Goal: Task Accomplishment & Management: Manage account settings

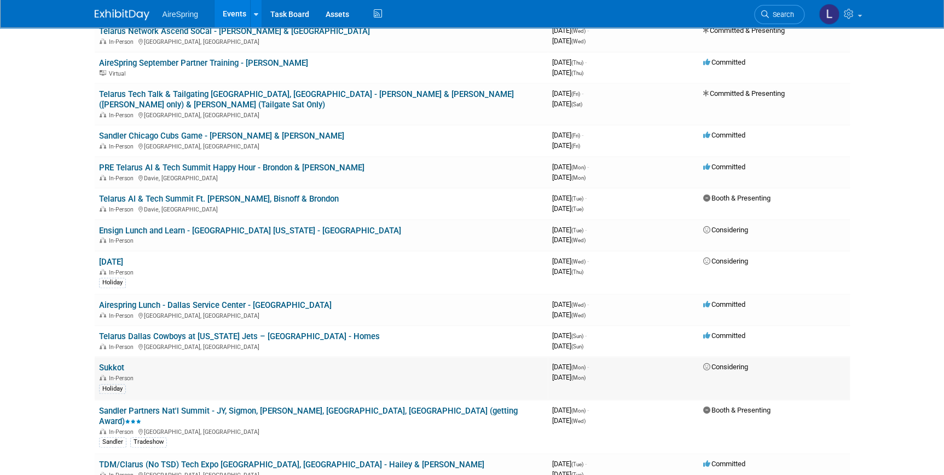
scroll to position [348, 0]
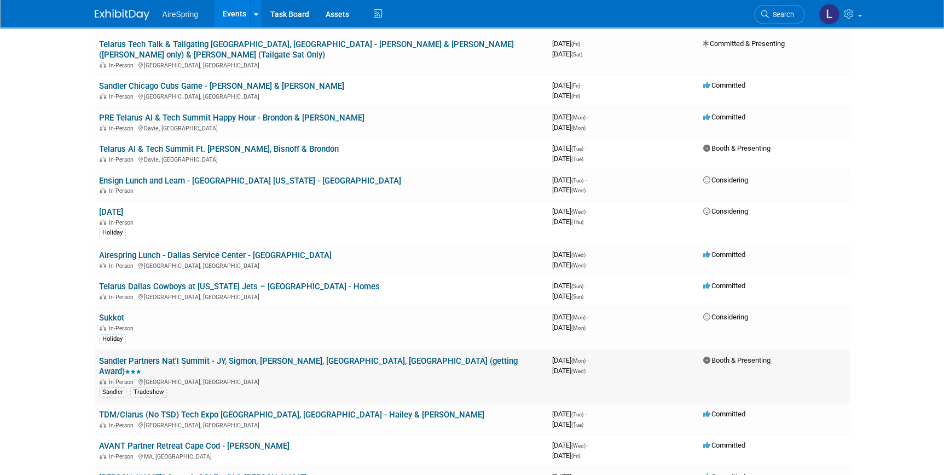
click at [244, 356] on link "Sandler Partners Nat'l Summit - JY, Sigmon, [PERSON_NAME], [GEOGRAPHIC_DATA], […" at bounding box center [308, 366] width 419 height 20
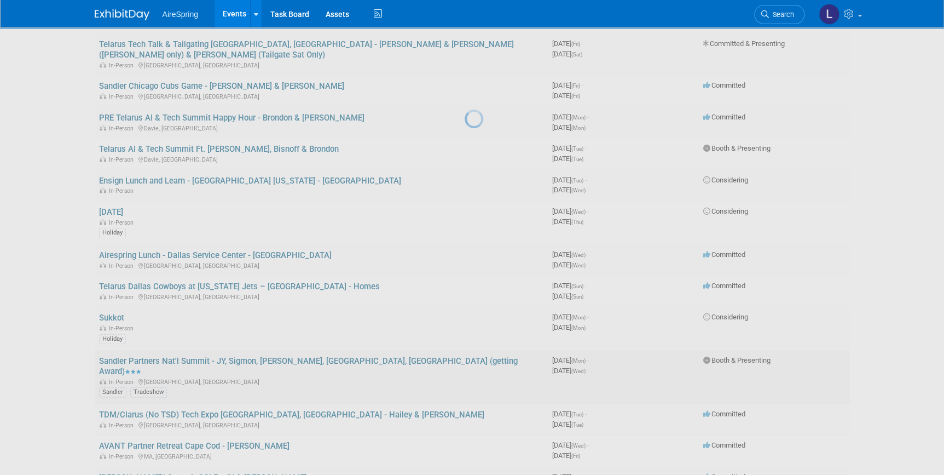
click at [465, 349] on div at bounding box center [472, 237] width 15 height 475
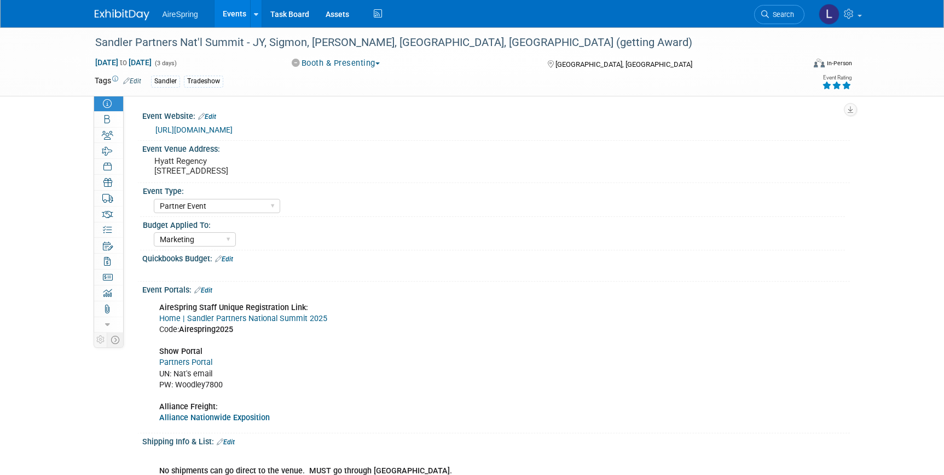
select select "Partner Event"
select select "Marketing"
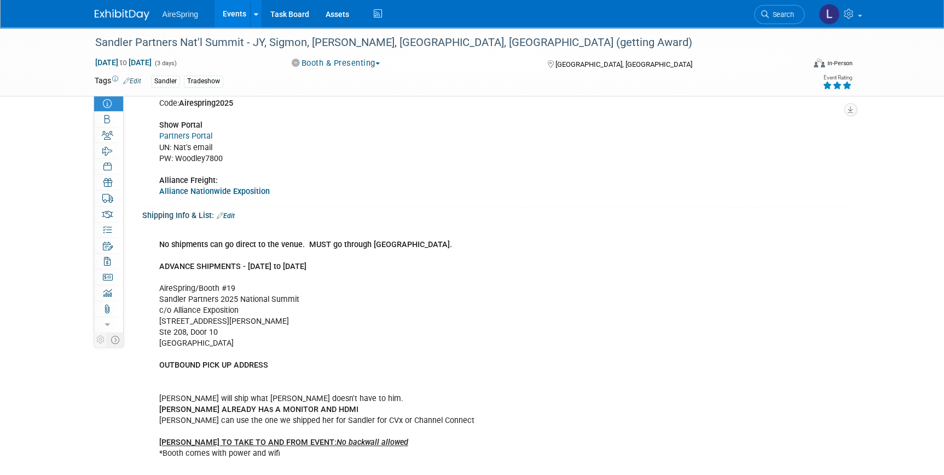
scroll to position [126, 0]
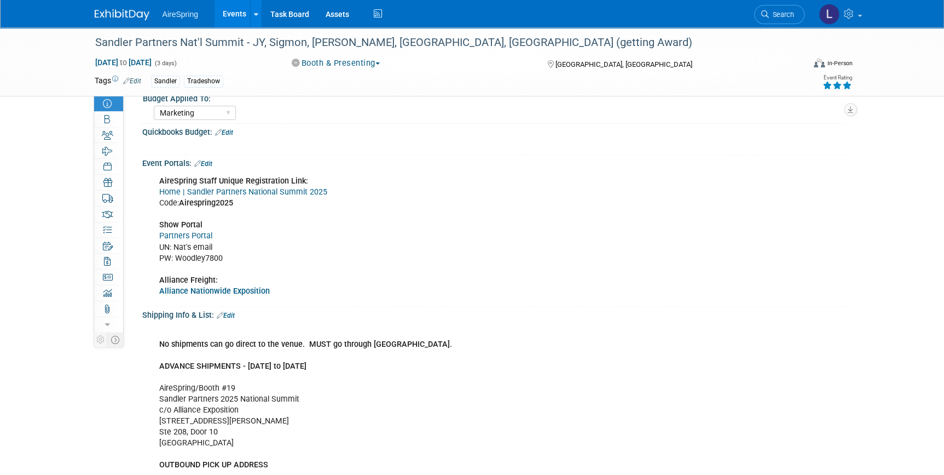
click at [298, 189] on link "Home | Sandler Partners National Summit 2025" at bounding box center [243, 191] width 168 height 9
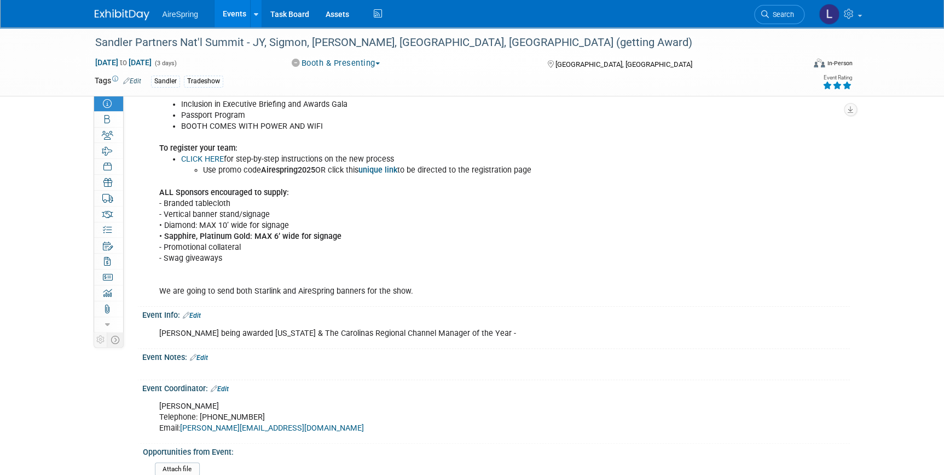
scroll to position [2068, 0]
